Goal: Information Seeking & Learning: Learn about a topic

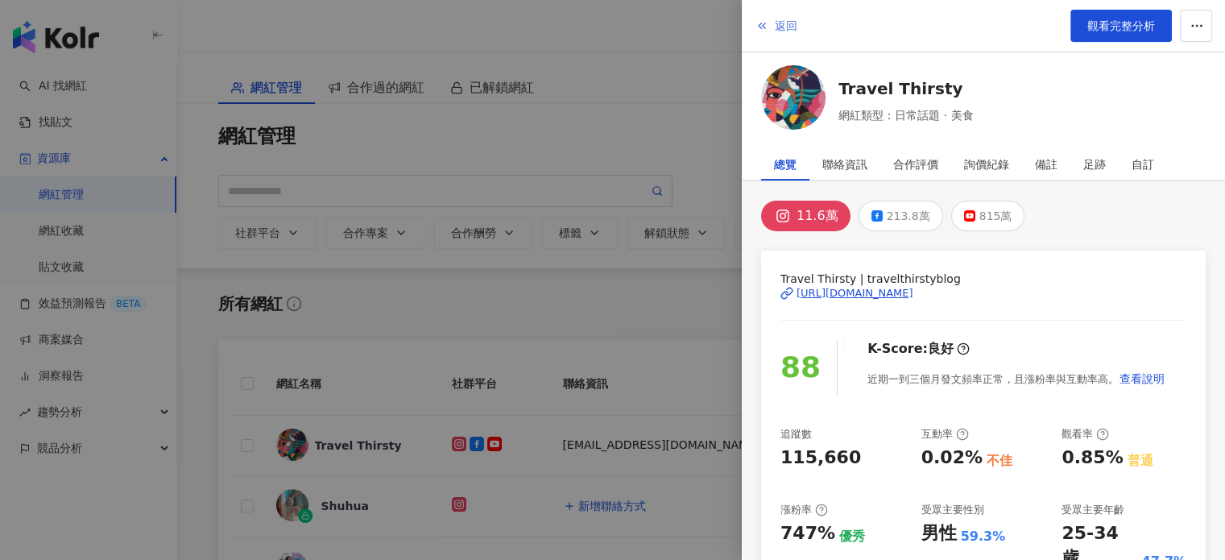
click at [775, 19] on span "返回" at bounding box center [786, 25] width 23 height 13
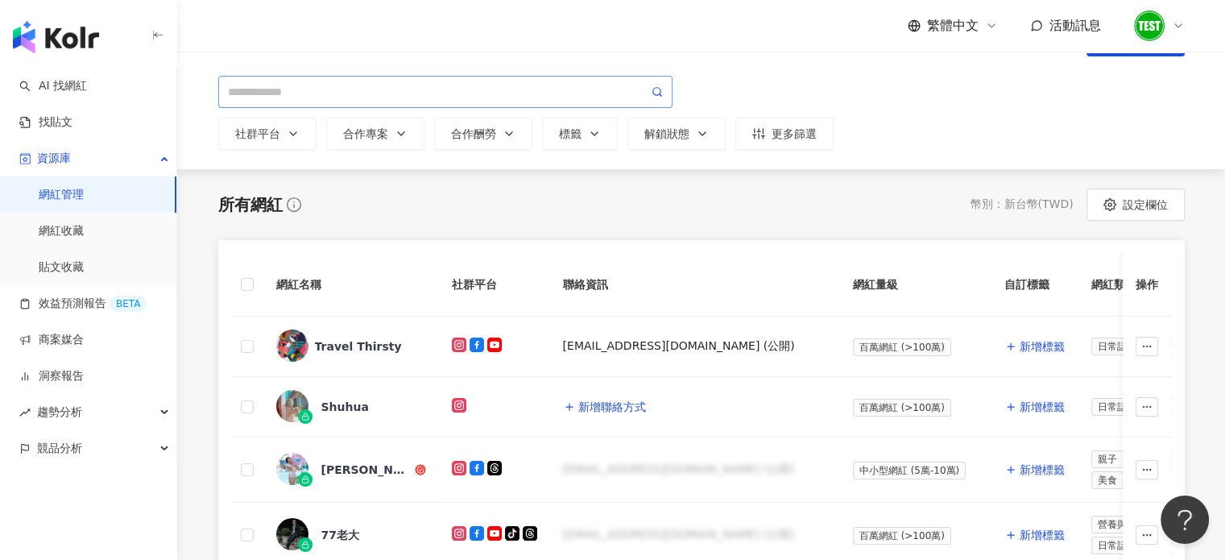
scroll to position [100, 0]
click at [81, 93] on link "AI 找網紅" at bounding box center [53, 86] width 68 height 16
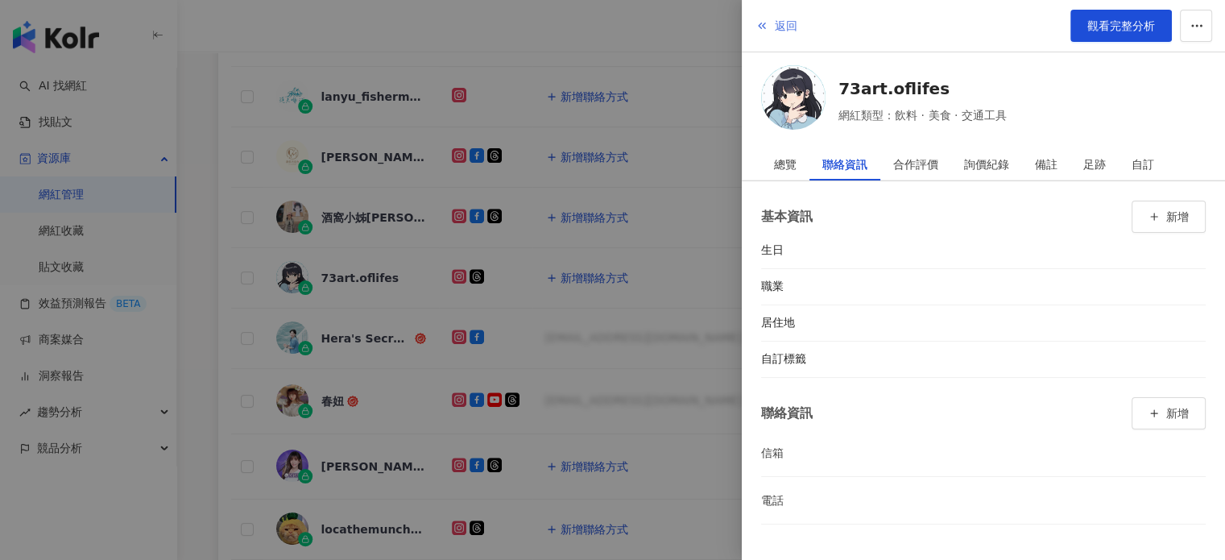
click at [767, 25] on icon "button" at bounding box center [761, 25] width 13 height 13
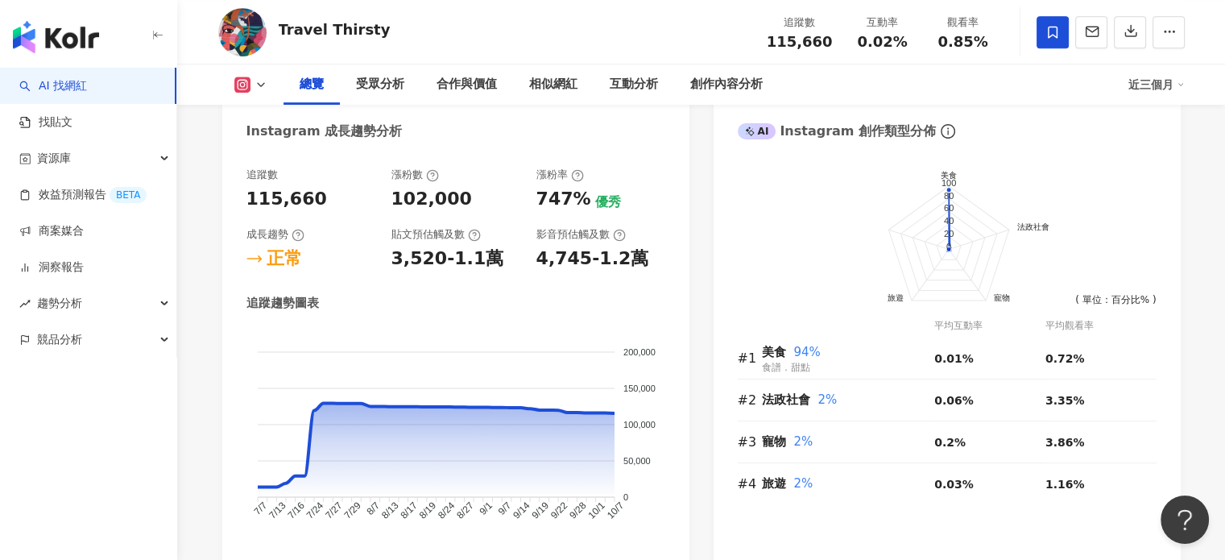
scroll to position [866, 0]
click at [727, 89] on div "創作內容分析" at bounding box center [726, 84] width 72 height 19
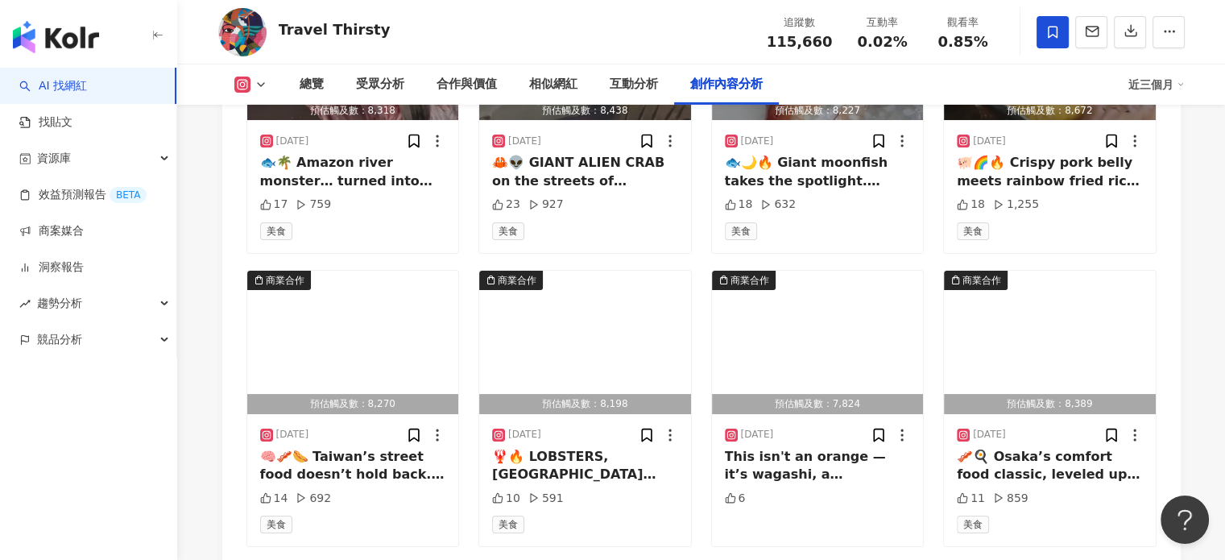
scroll to position [5782, 0]
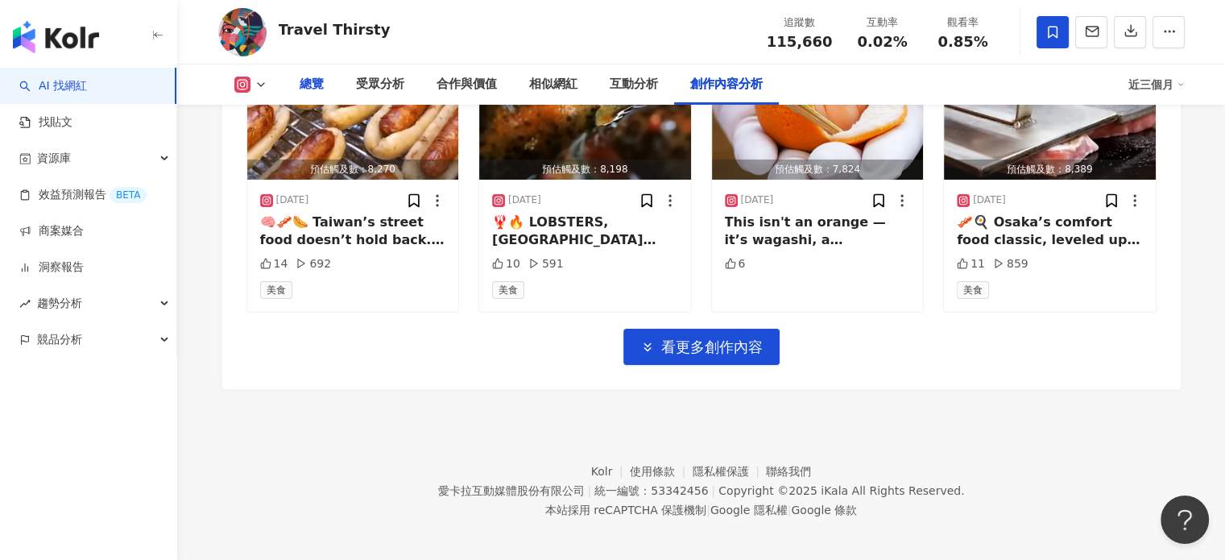
click at [311, 89] on div "總覽" at bounding box center [312, 84] width 24 height 19
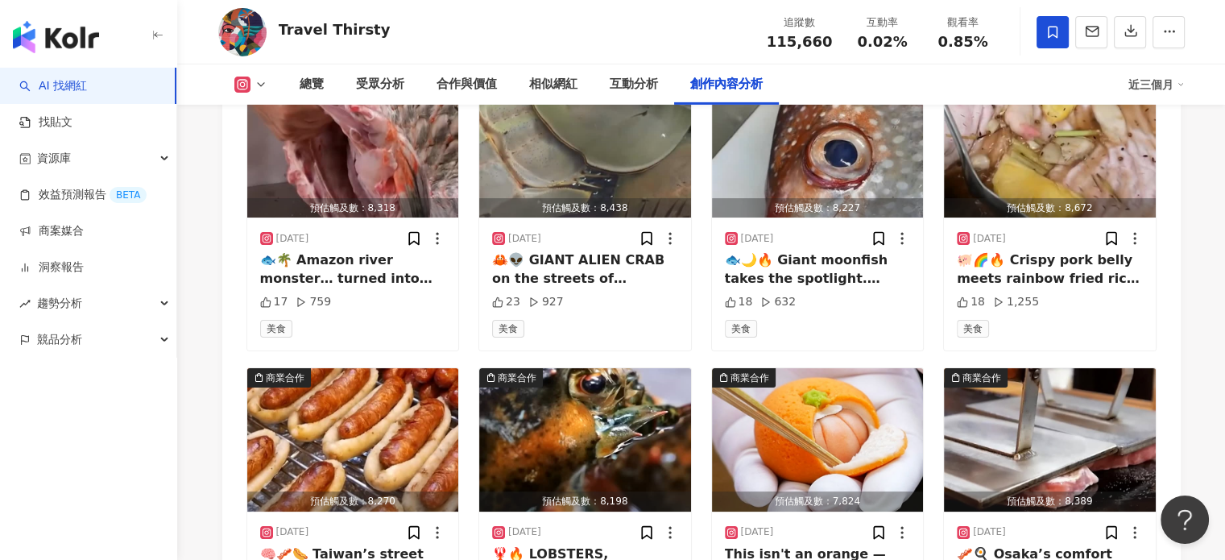
scroll to position [5782, 0]
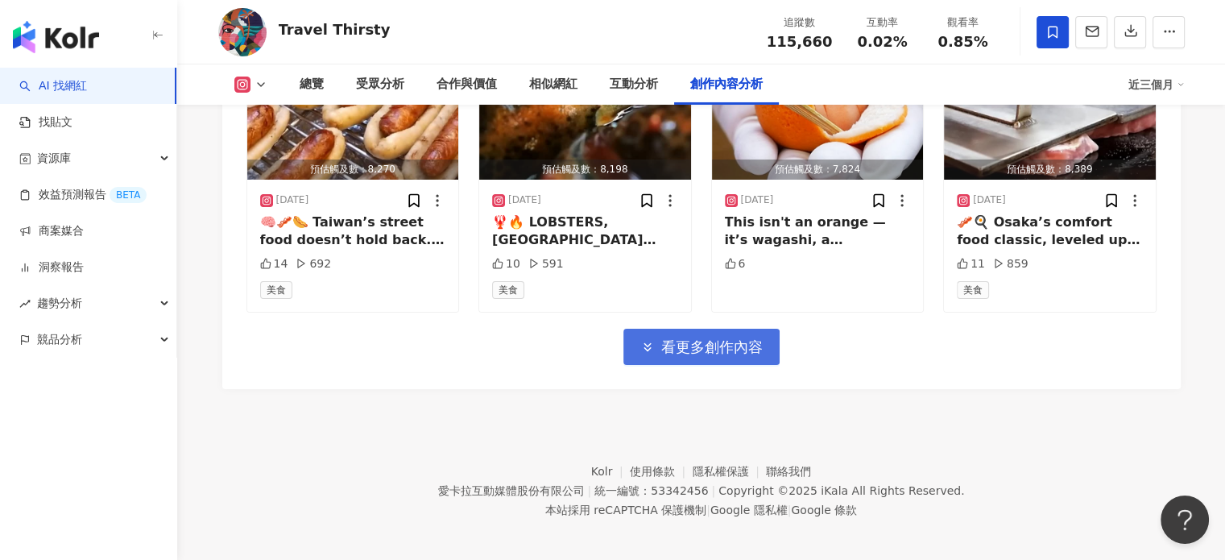
click at [651, 345] on icon "button" at bounding box center [647, 347] width 14 height 14
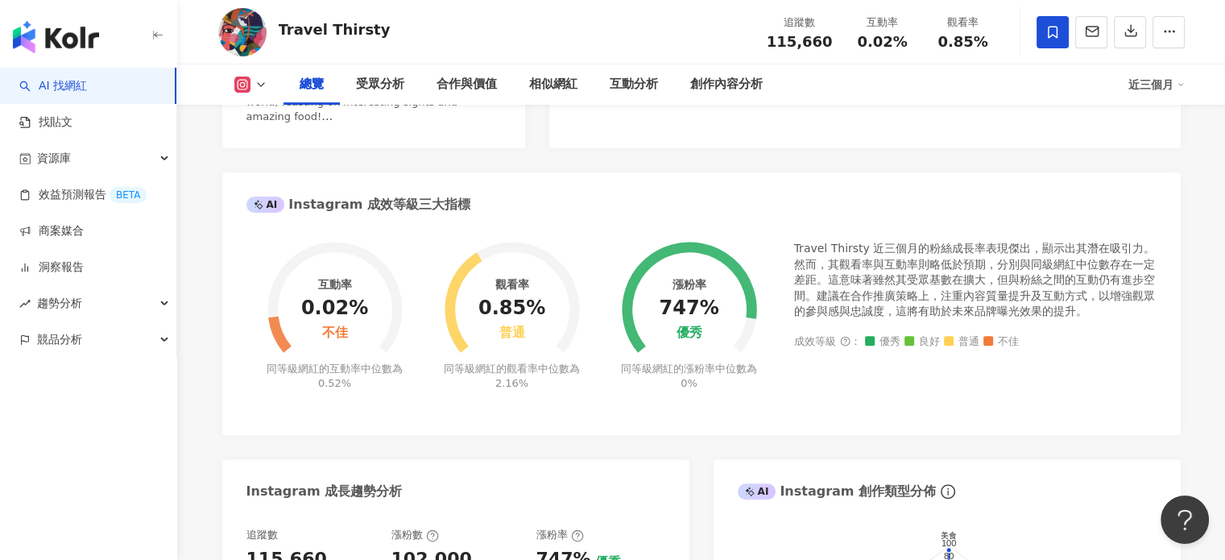
scroll to position [0, 0]
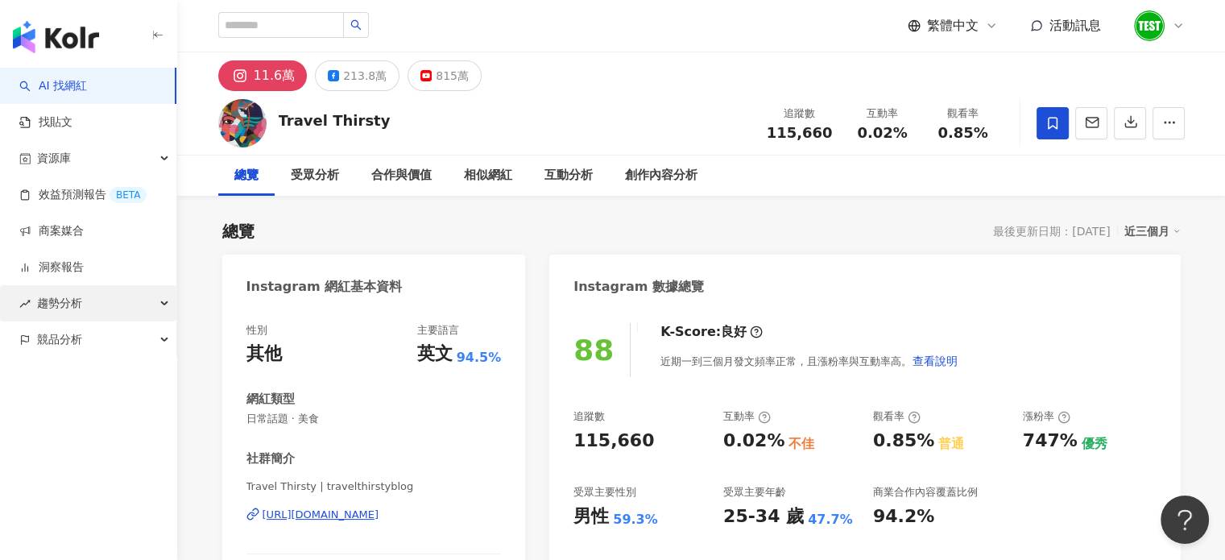
click at [99, 299] on div "趨勢分析" at bounding box center [88, 303] width 176 height 36
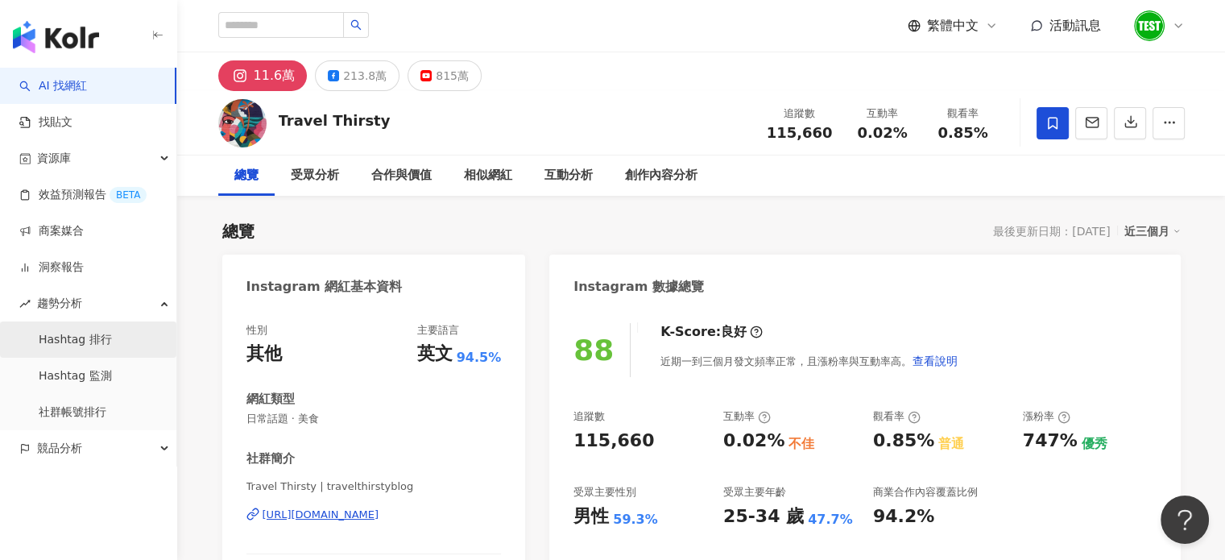
click at [100, 335] on link "Hashtag 排行" at bounding box center [75, 340] width 73 height 16
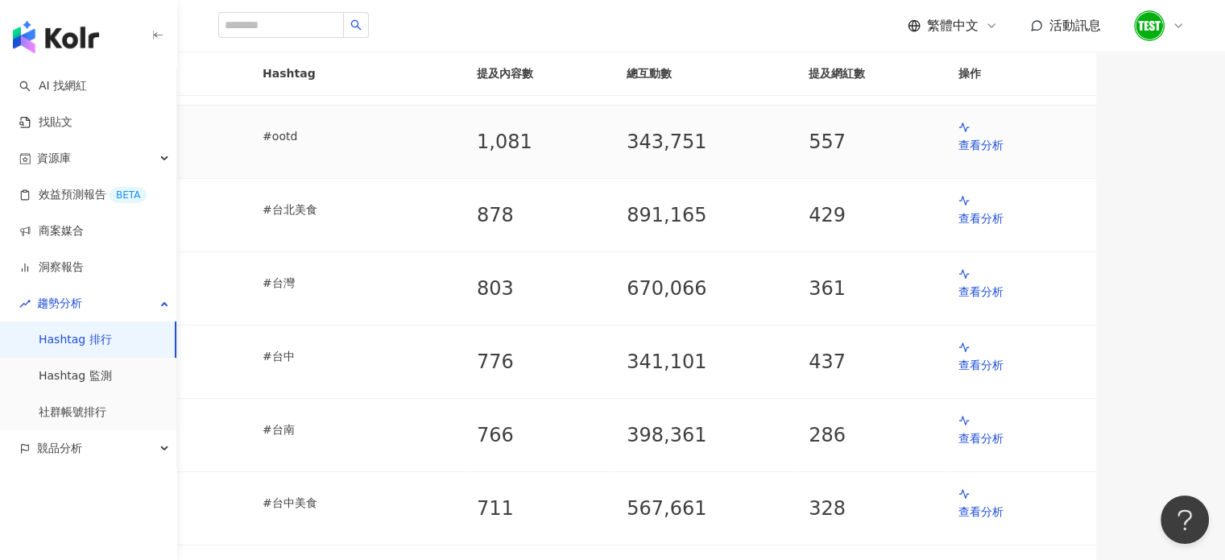
scroll to position [155, 0]
